Goal: Transaction & Acquisition: Purchase product/service

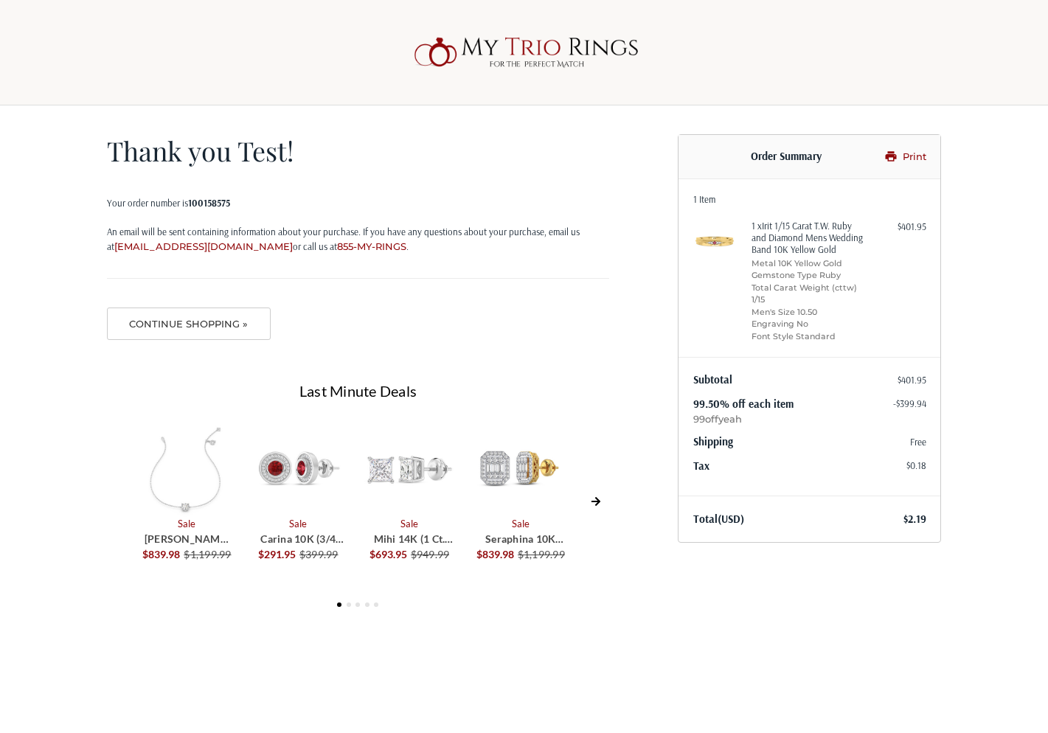
click at [582, 49] on img at bounding box center [524, 52] width 236 height 47
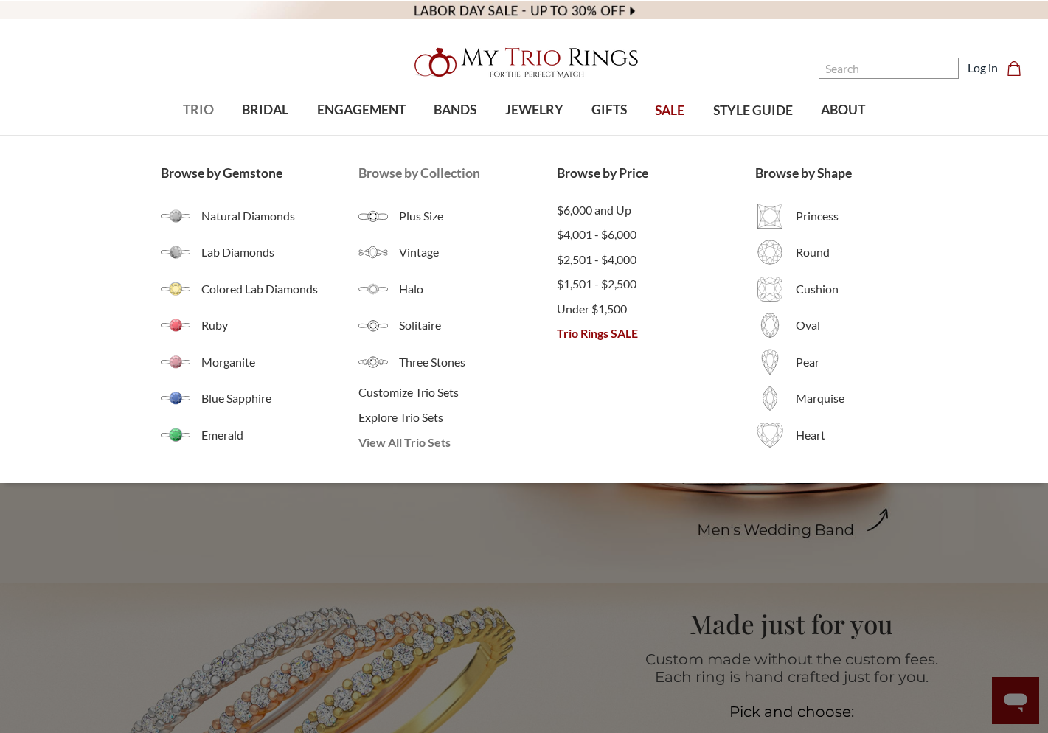
click at [403, 441] on span "View All Trio Sets" at bounding box center [457, 442] width 198 height 18
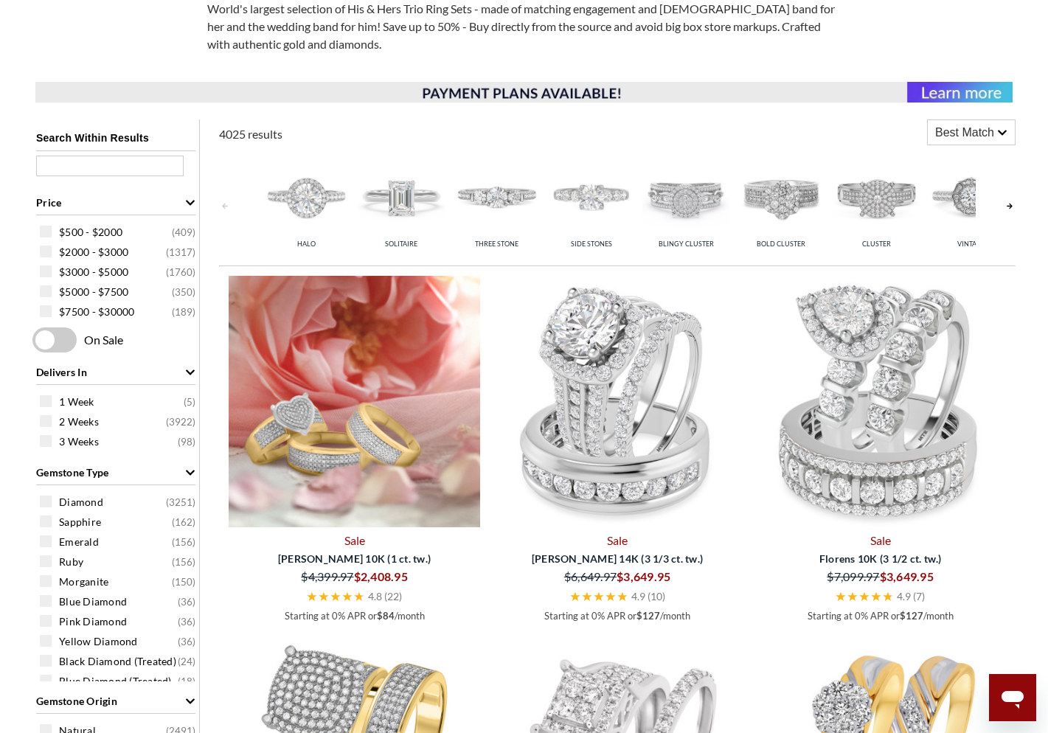
click at [383, 447] on img at bounding box center [354, 401] width 251 height 251
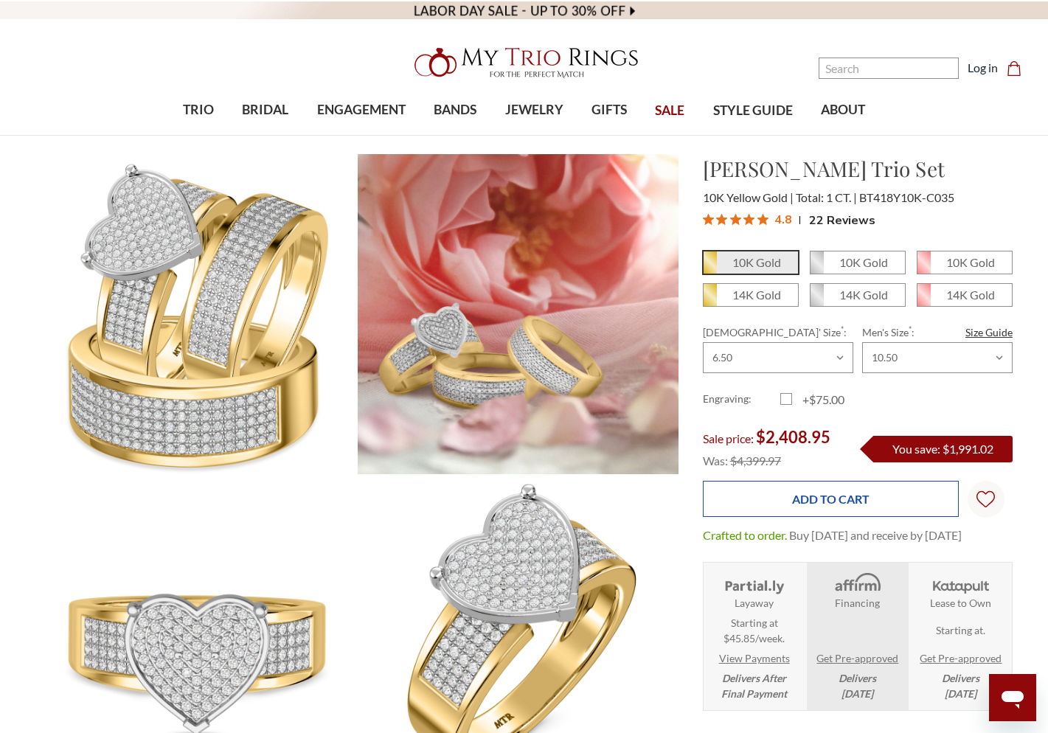
click at [895, 513] on input "Add to Cart" at bounding box center [831, 499] width 256 height 36
type input "Add to Cart"
click at [881, 508] on input "Add to Cart" at bounding box center [831, 499] width 256 height 36
type input "Add to Cart"
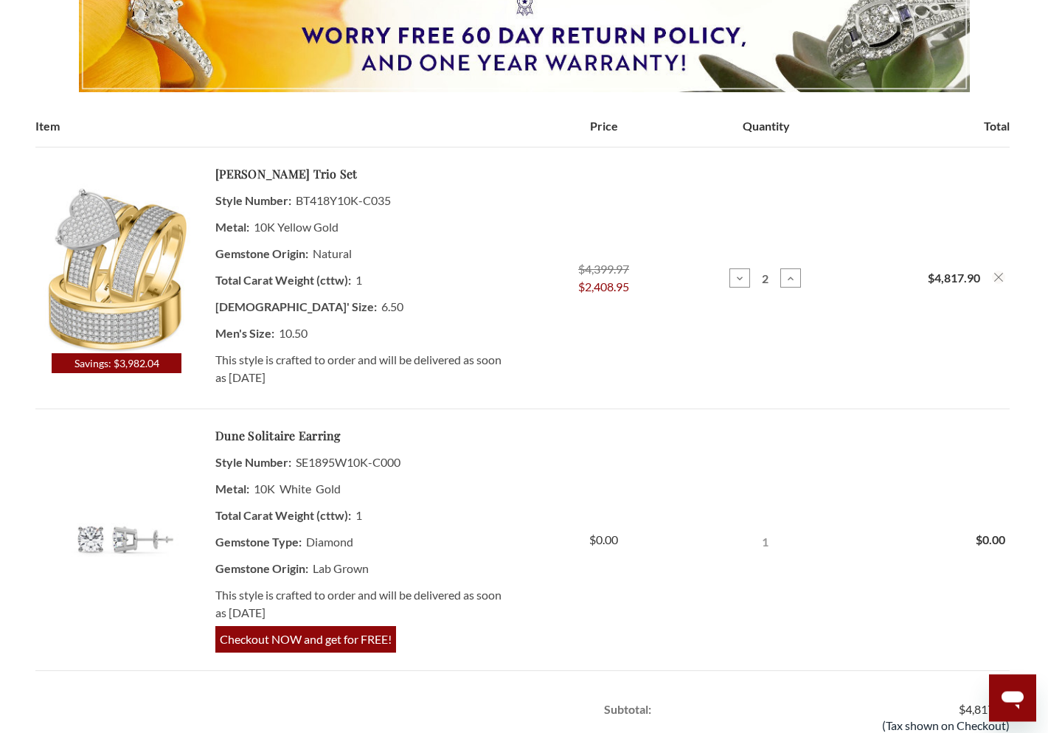
scroll to position [336, 0]
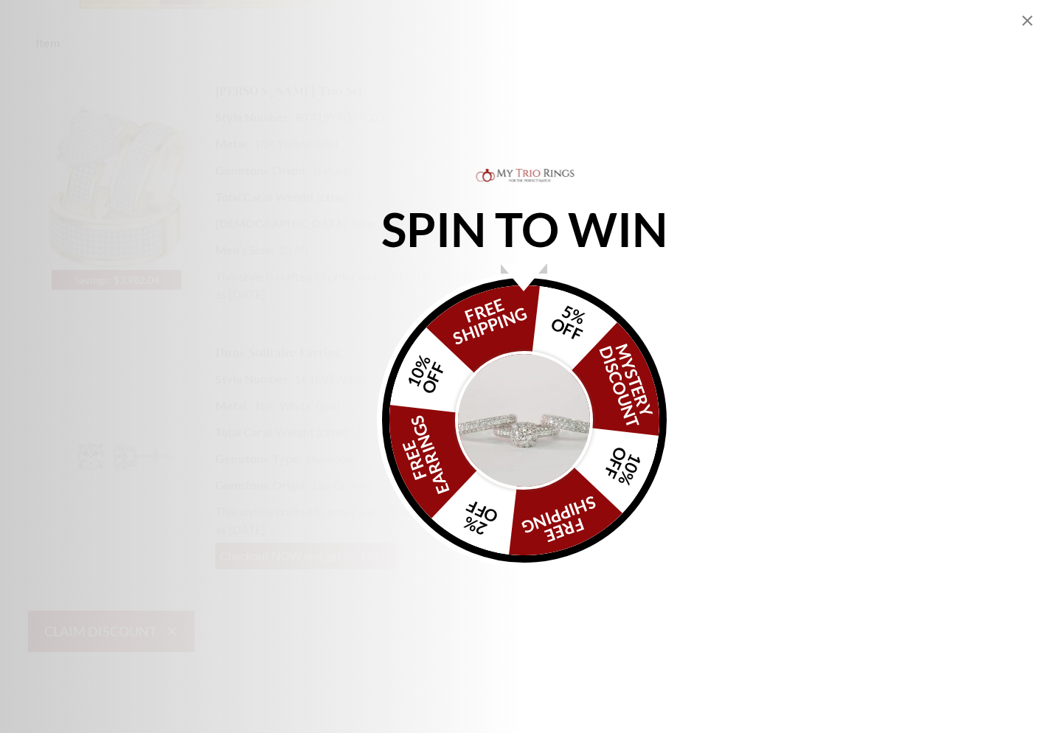
click at [1027, 18] on icon "Close popup" at bounding box center [1027, 21] width 18 height 18
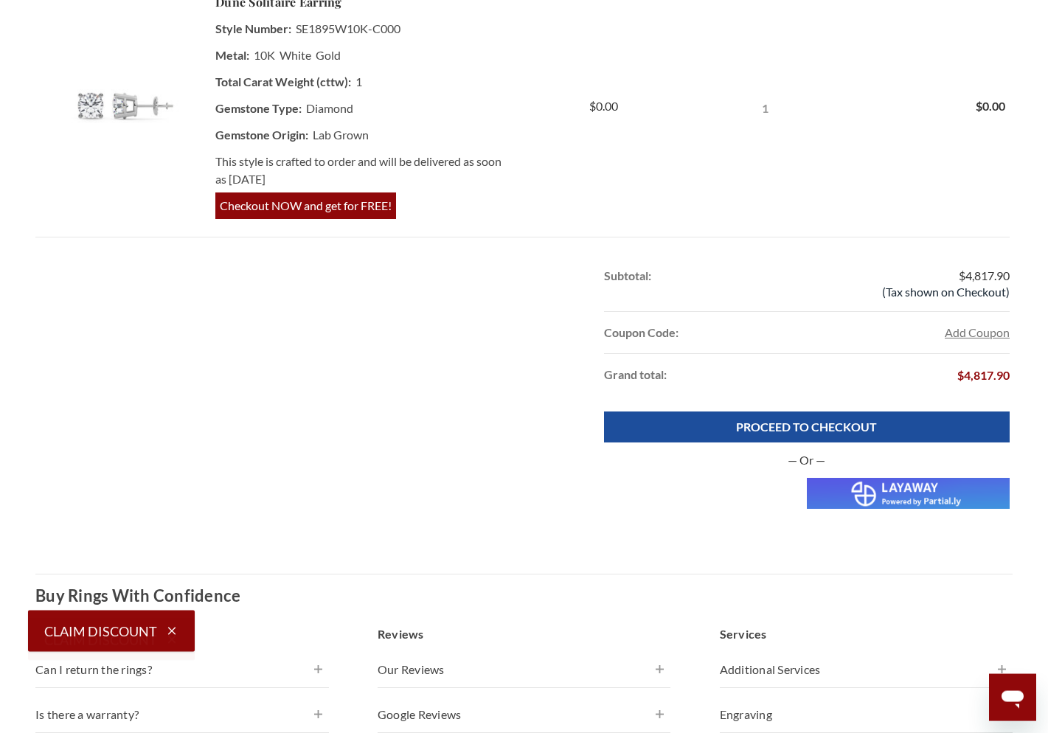
scroll to position [756, 0]
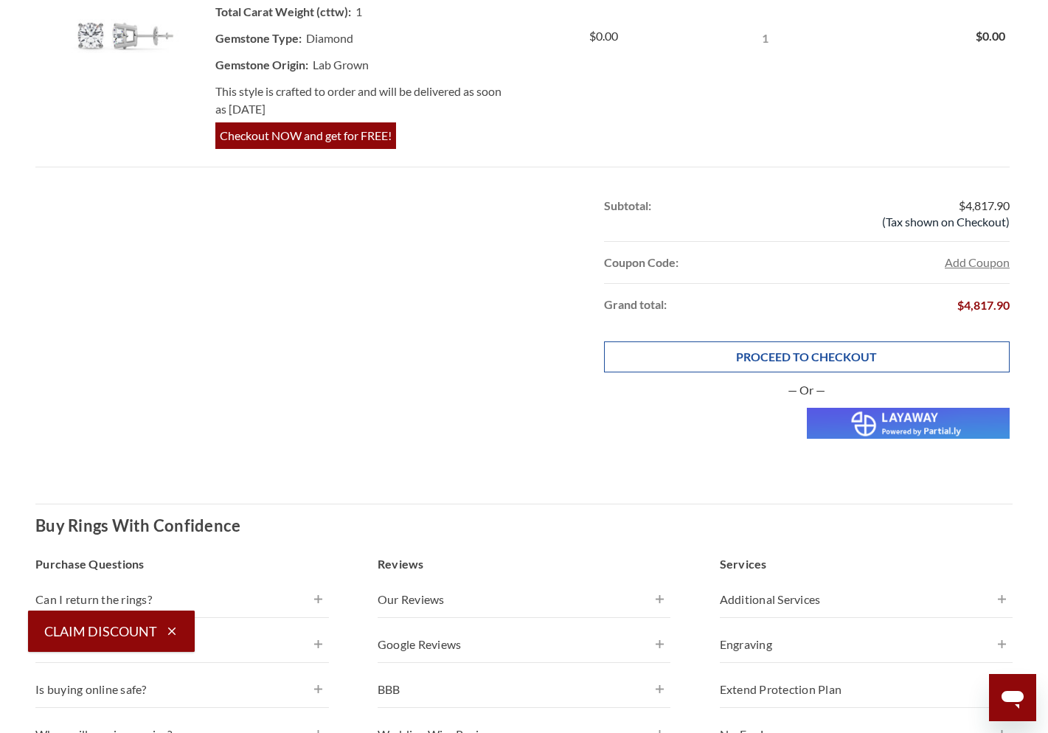
click at [719, 369] on link "PROCEED TO CHECKOUT" at bounding box center [806, 356] width 405 height 31
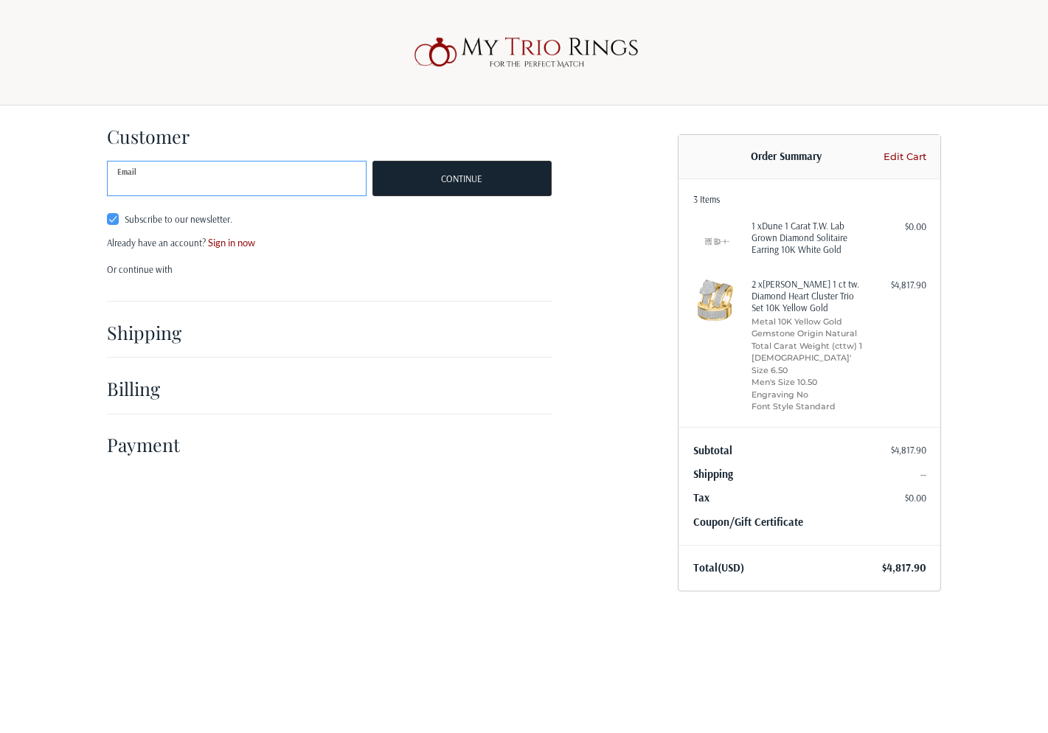
click at [310, 177] on input "Email" at bounding box center [236, 178] width 259 height 35
drag, startPoint x: 201, startPoint y: 189, endPoint x: 174, endPoint y: 187, distance: 27.3
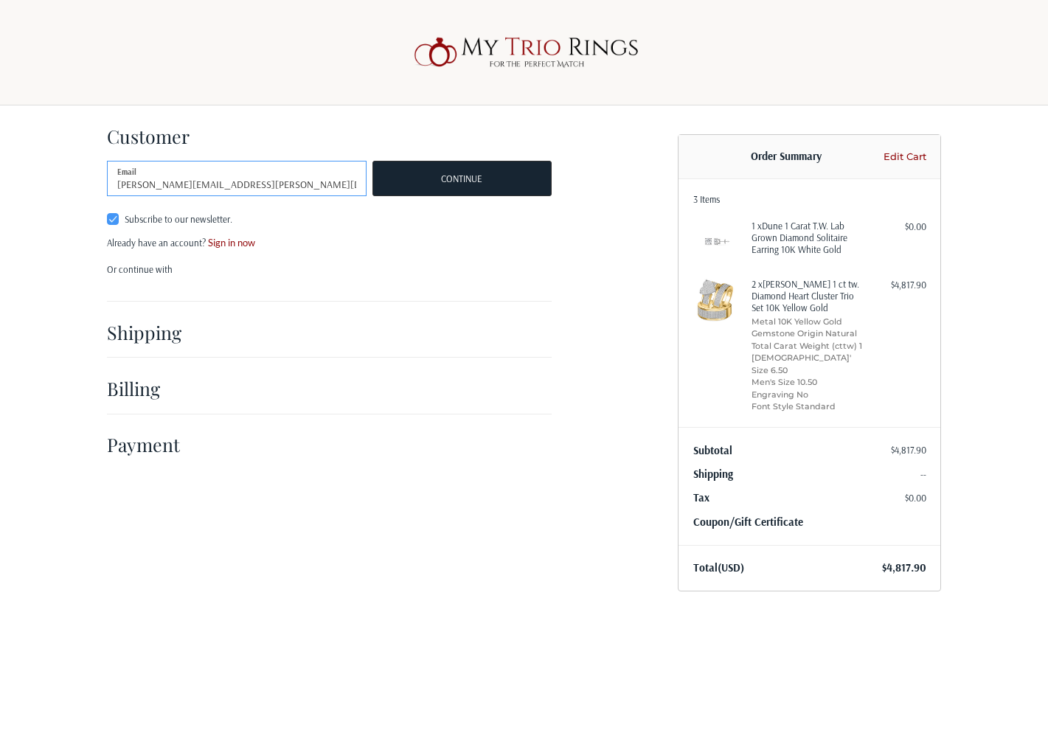
click at [174, 187] on input "kamil.dratwa+listtest@mytriorings.com" at bounding box center [236, 178] width 259 height 35
type input "kamil.dratwa+bcheck@mytriorings.com"
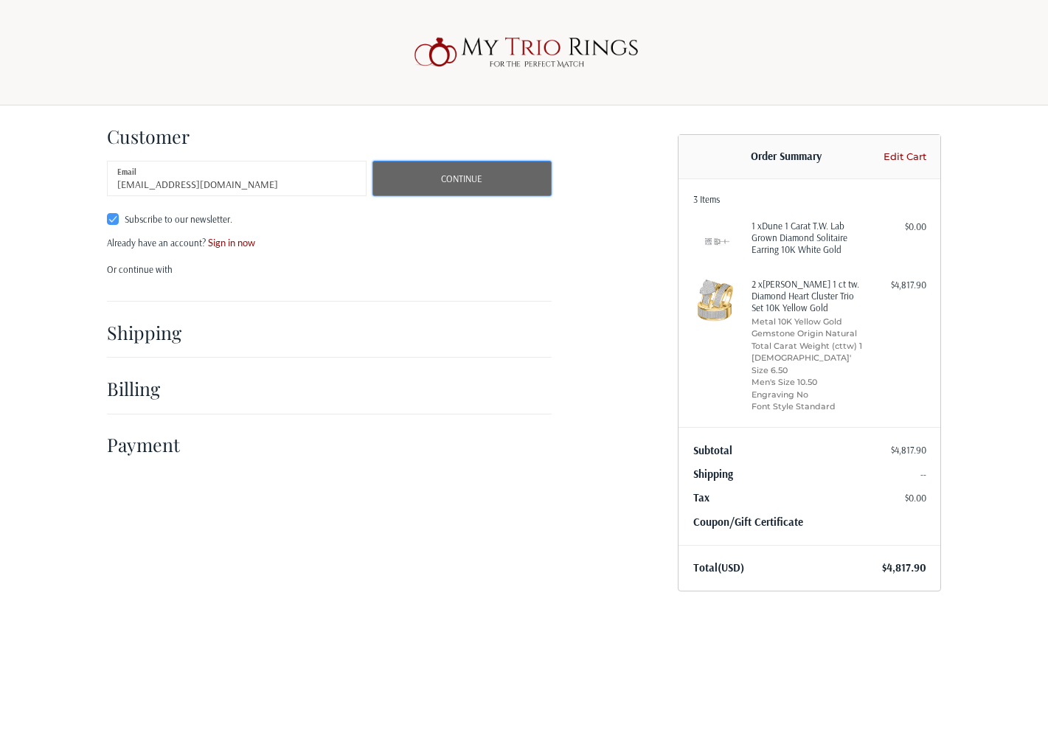
click at [437, 182] on button "Continue" at bounding box center [461, 178] width 179 height 35
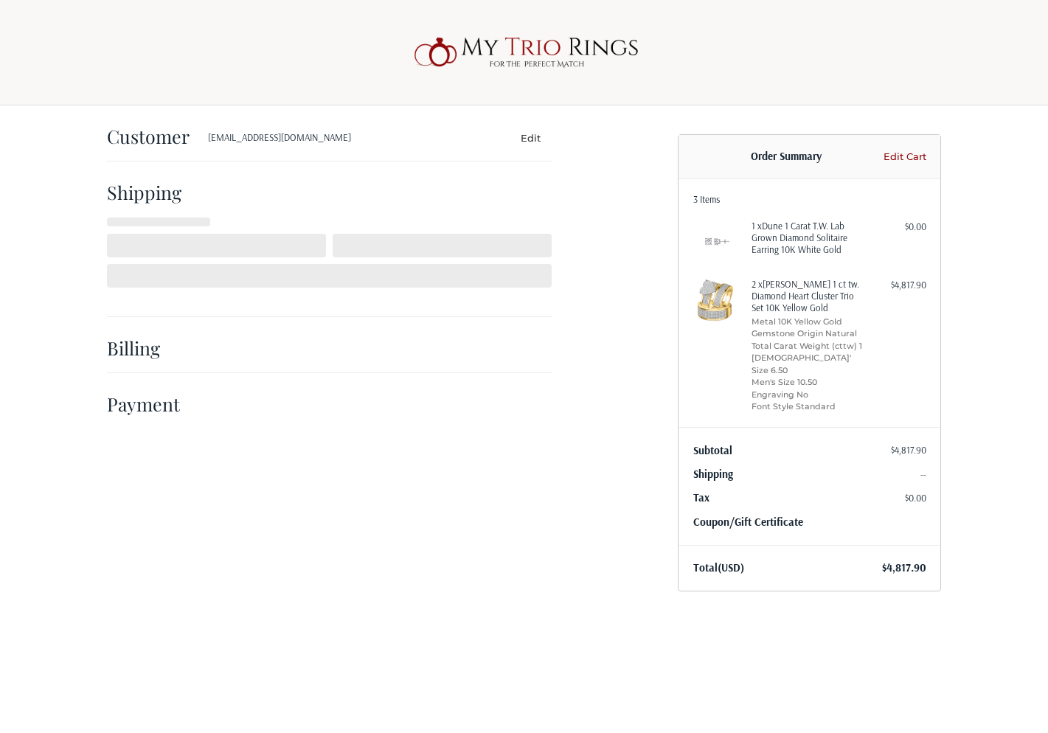
select select "PL"
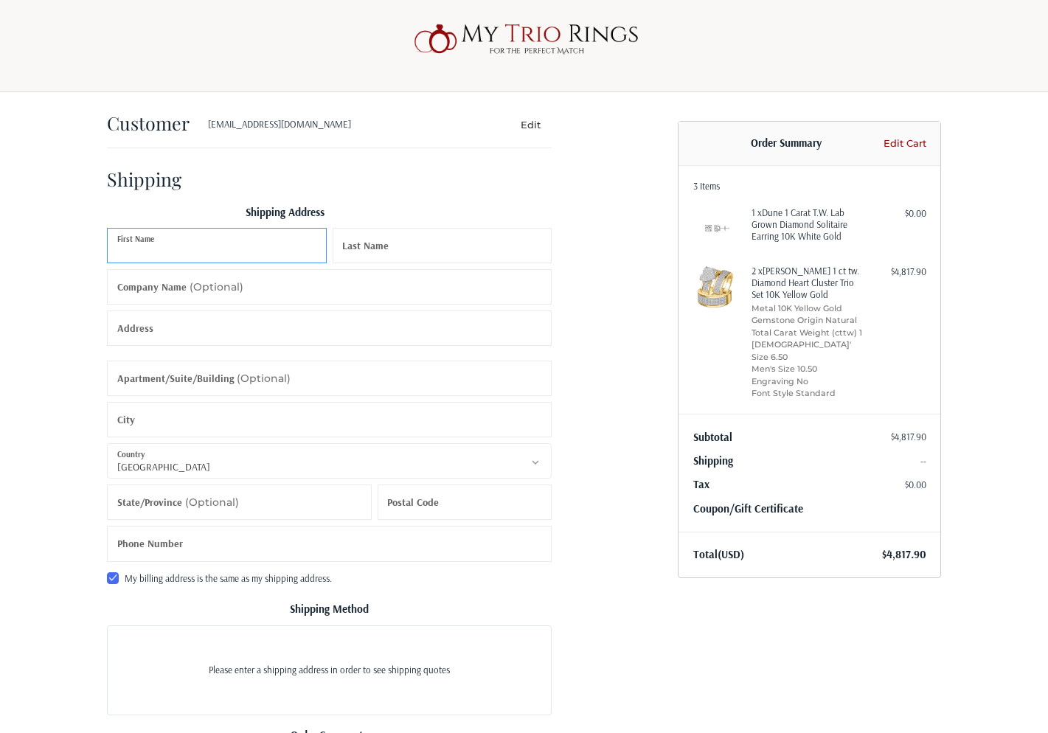
scroll to position [15, 0]
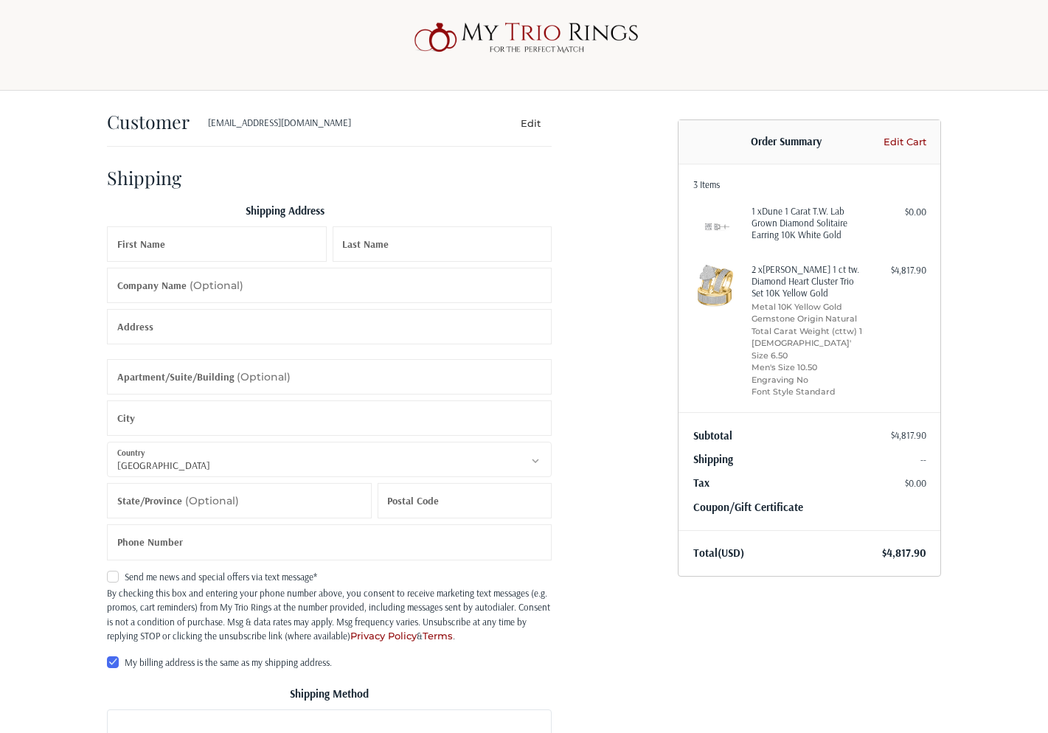
click at [915, 147] on link "Edit Cart" at bounding box center [902, 142] width 46 height 15
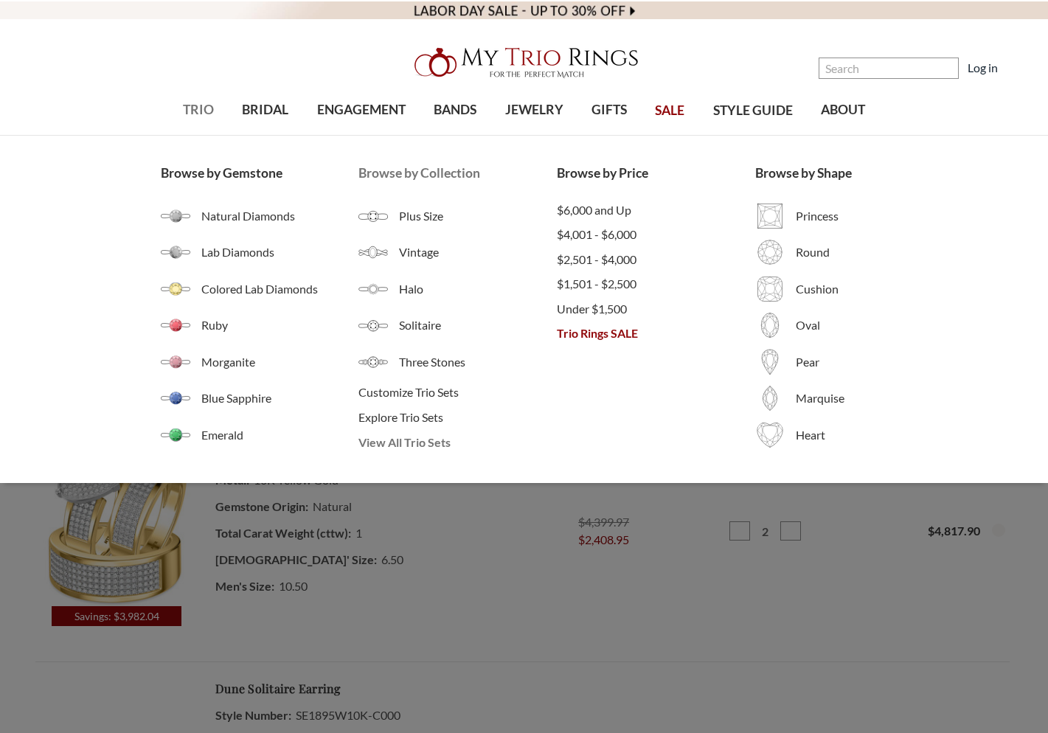
click at [400, 447] on span "View All Trio Sets" at bounding box center [457, 442] width 198 height 18
